Goal: Task Accomplishment & Management: Manage account settings

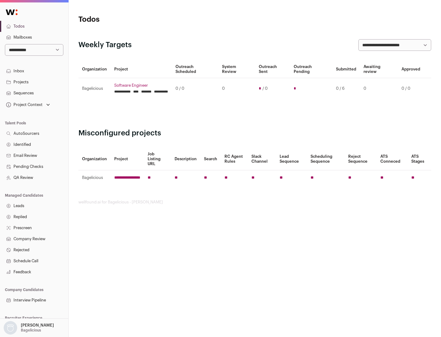
click at [34, 82] on link "Projects" at bounding box center [34, 82] width 68 height 11
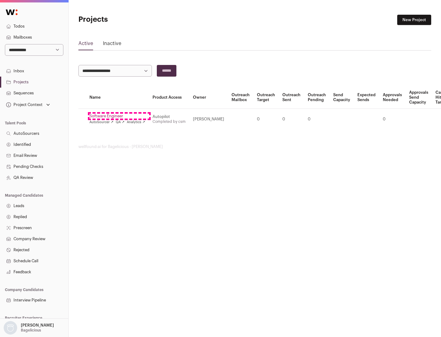
click at [119, 116] on link "Software Engineer" at bounding box center [117, 116] width 56 height 5
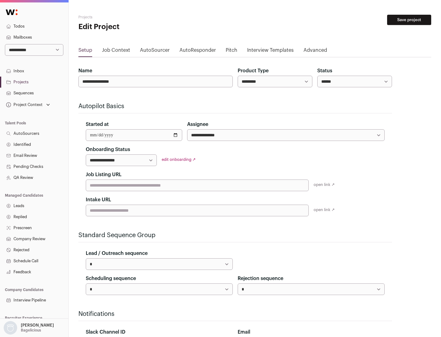
click at [409, 20] on button "Save project" at bounding box center [409, 20] width 44 height 10
